Goal: Browse casually

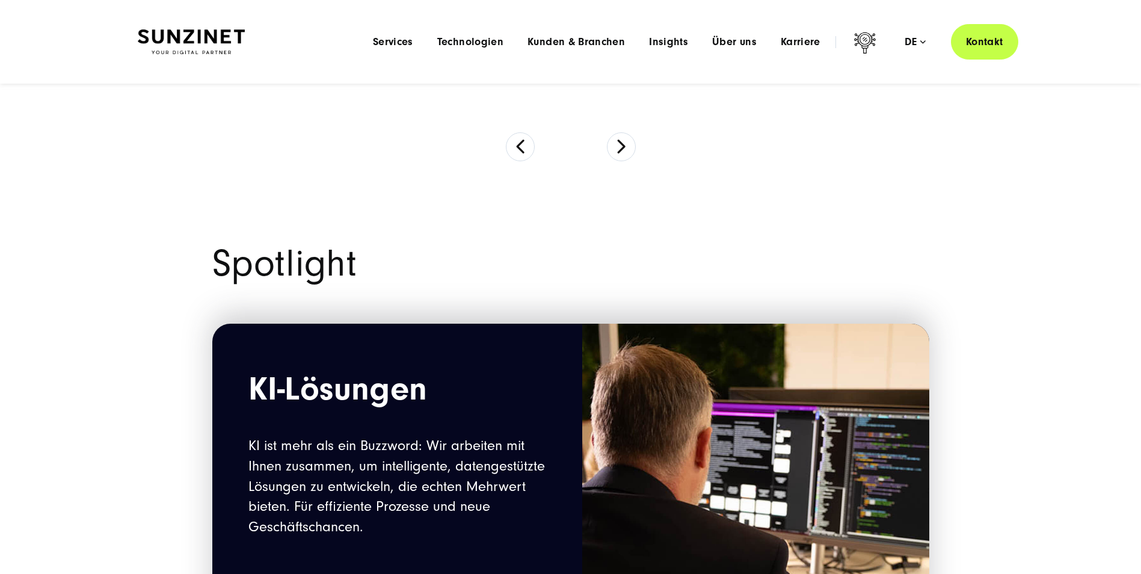
scroll to position [722, 0]
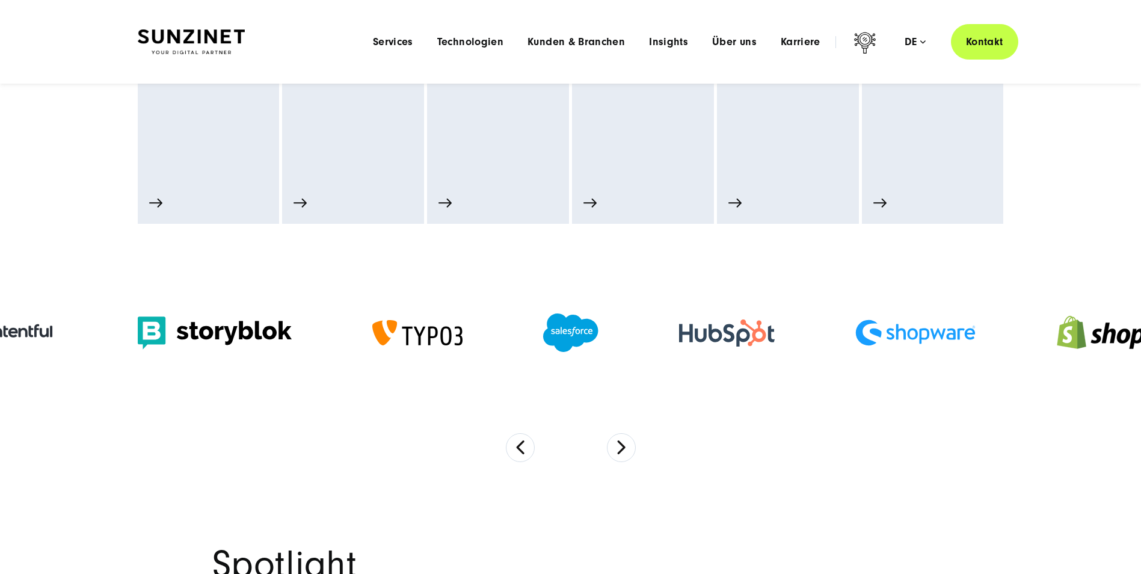
click at [603, 451] on section at bounding box center [570, 355] width 1141 height 262
click at [622, 445] on button "Next" at bounding box center [621, 447] width 29 height 29
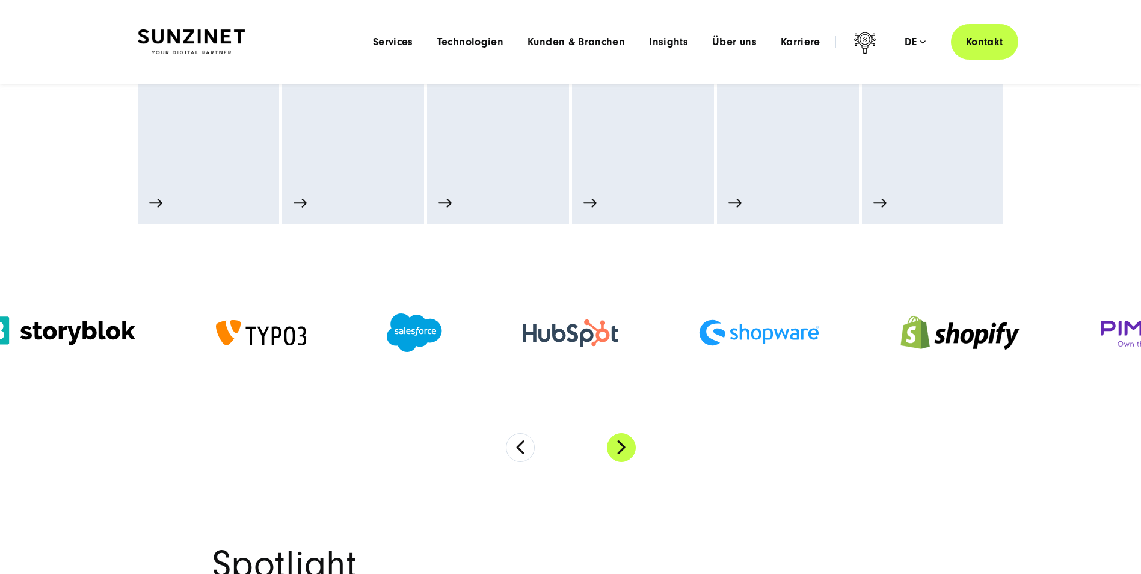
click at [621, 445] on button "Next" at bounding box center [621, 447] width 29 height 29
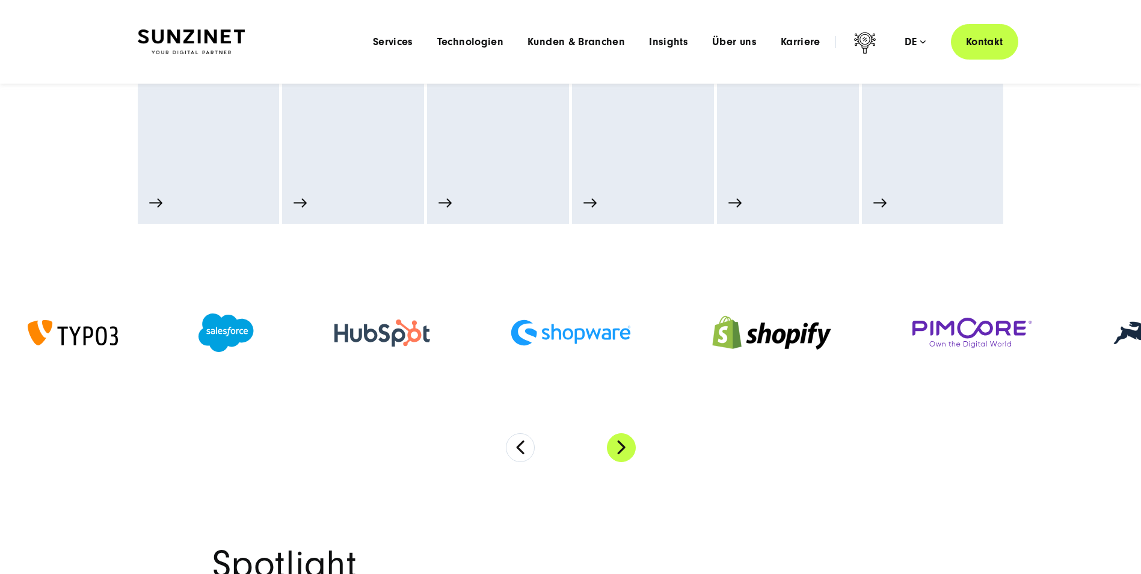
click at [621, 445] on button "Next" at bounding box center [621, 447] width 29 height 29
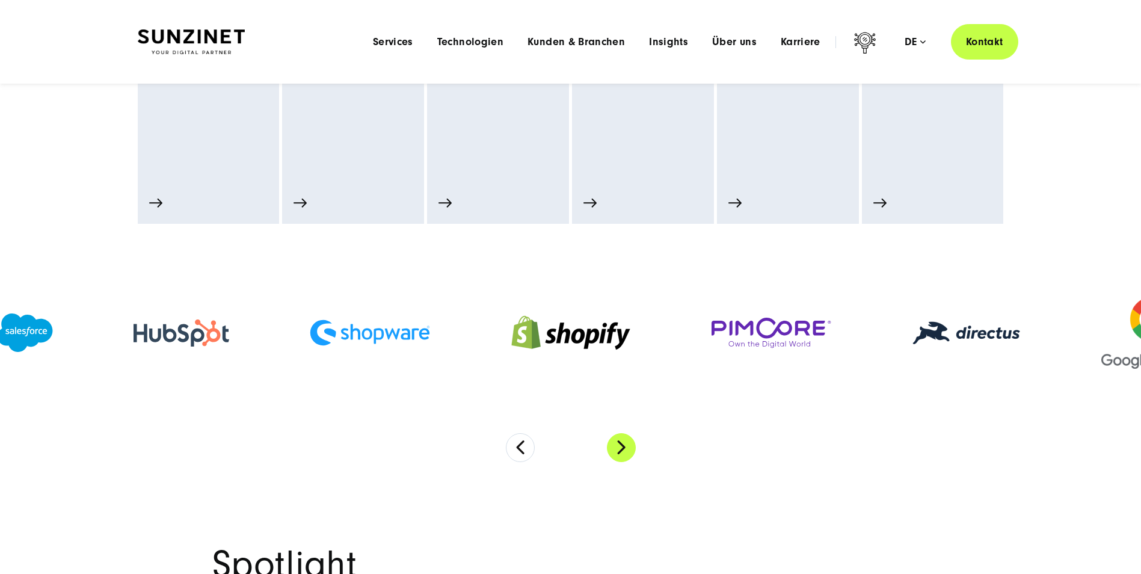
click at [621, 445] on button "Next" at bounding box center [621, 447] width 29 height 29
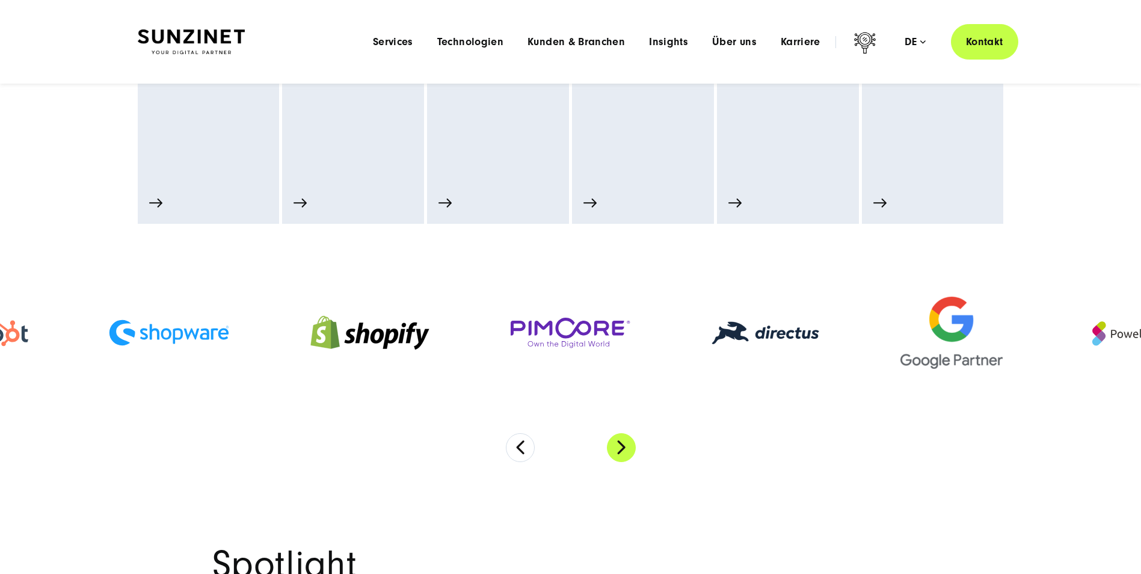
click at [620, 444] on button "Next" at bounding box center [621, 447] width 29 height 29
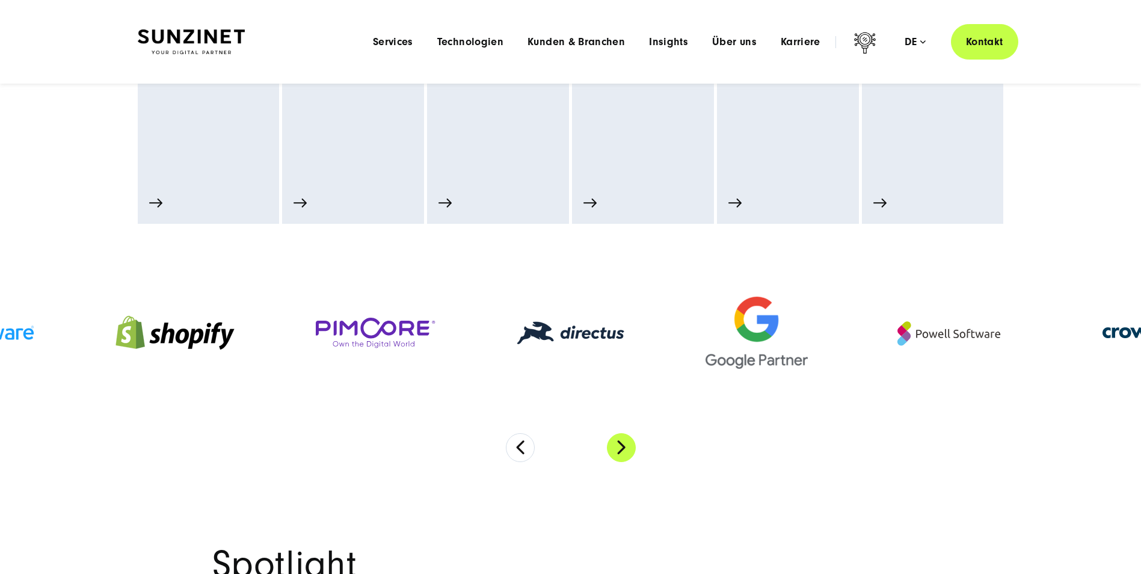
click at [618, 443] on button "Next" at bounding box center [621, 447] width 29 height 29
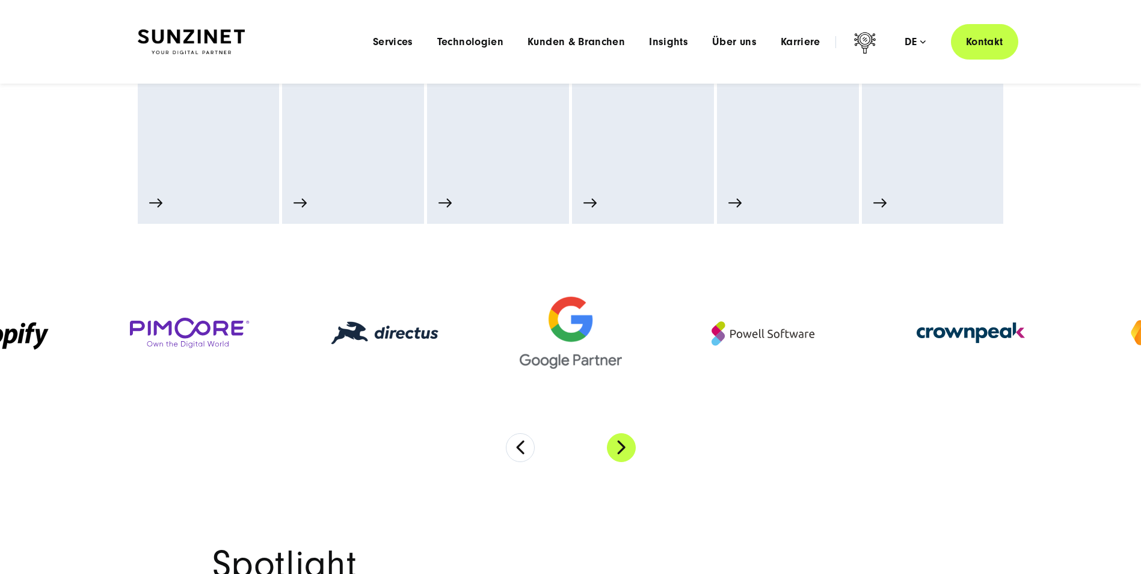
click at [618, 443] on button "Next" at bounding box center [621, 447] width 29 height 29
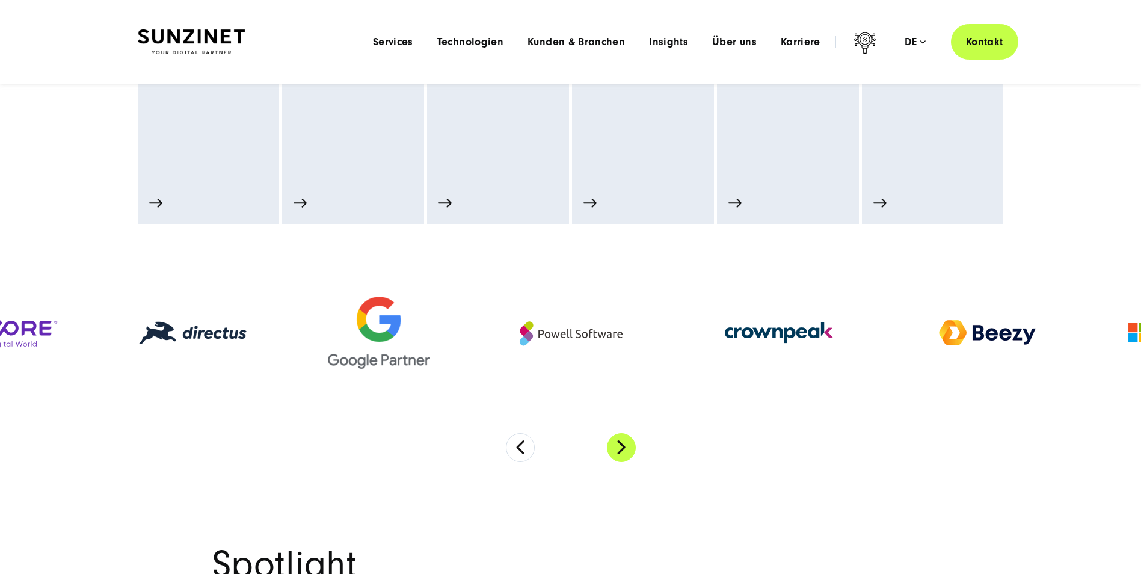
click at [618, 443] on button "Next" at bounding box center [621, 447] width 29 height 29
